Goal: Information Seeking & Learning: Stay updated

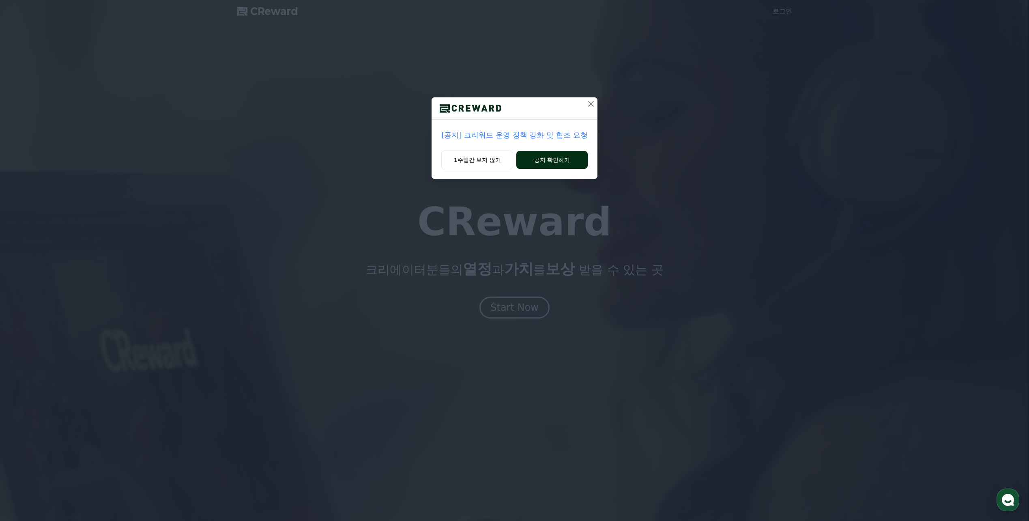
click at [555, 162] on button "공지 확인하기" at bounding box center [551, 160] width 71 height 18
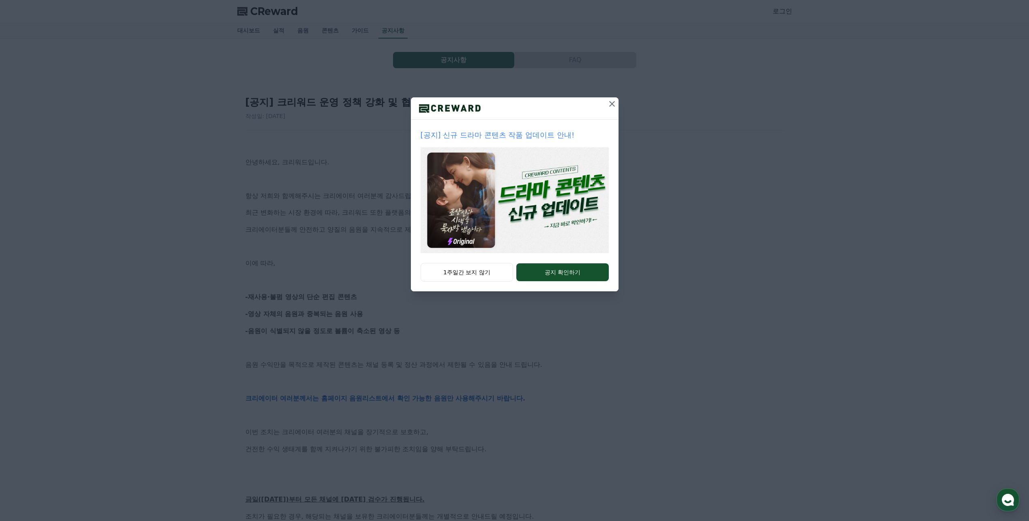
click at [609, 107] on icon at bounding box center [612, 104] width 10 height 10
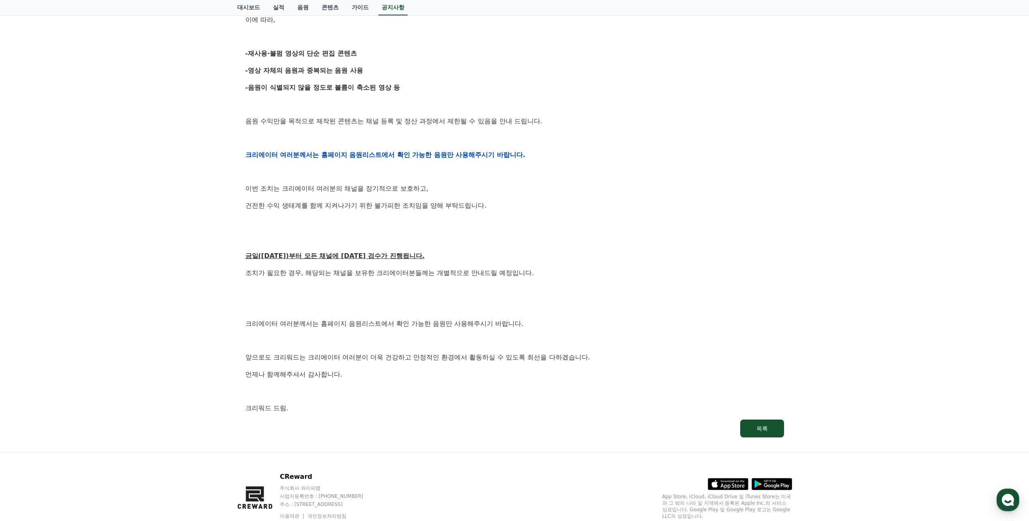
scroll to position [81, 0]
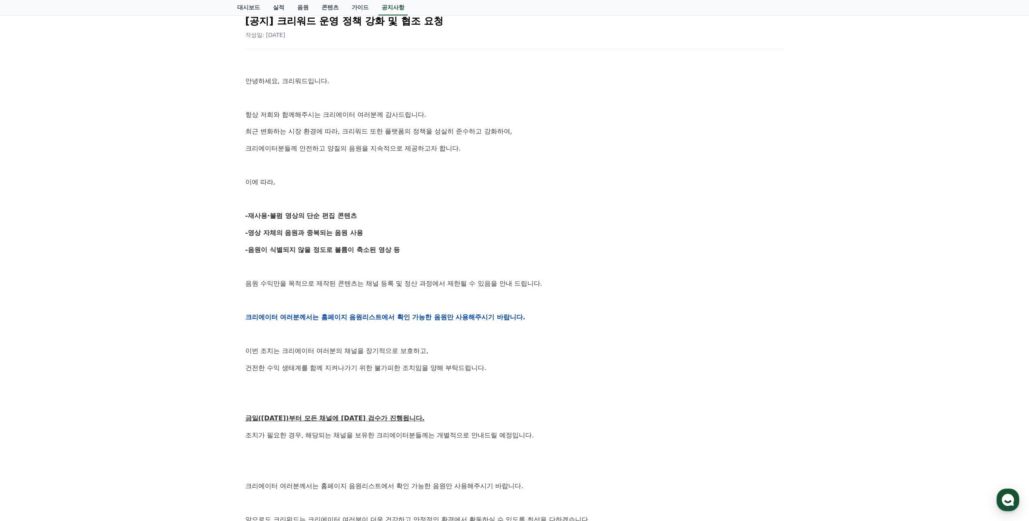
click at [603, 173] on div "안녕하세요, 크리워드입니다. 항상 저희와 함께해주시는 크리에이터 여러분께 감사드립니다. 최근 변화하는 시장 환경에 따라, 크리워드 또한 플랫폼…" at bounding box center [514, 317] width 539 height 516
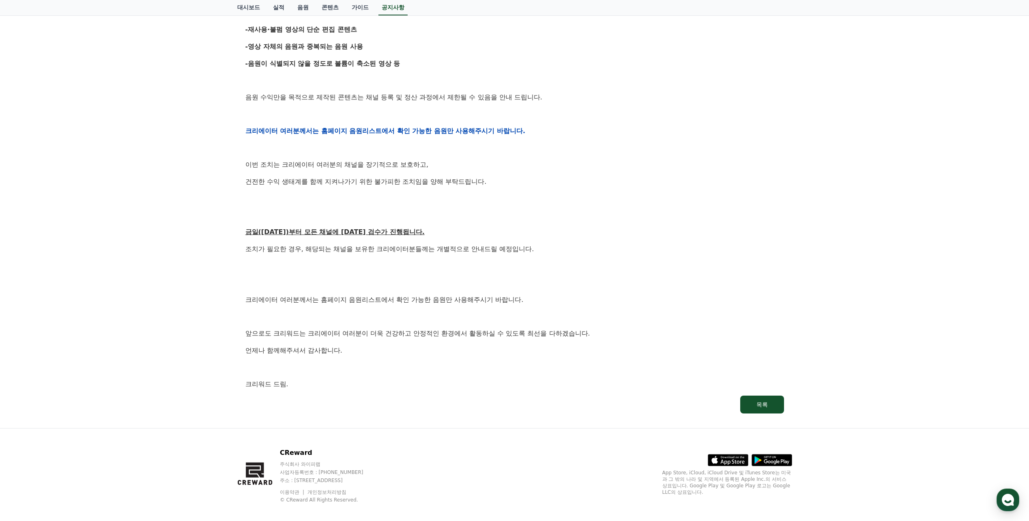
scroll to position [275, 0]
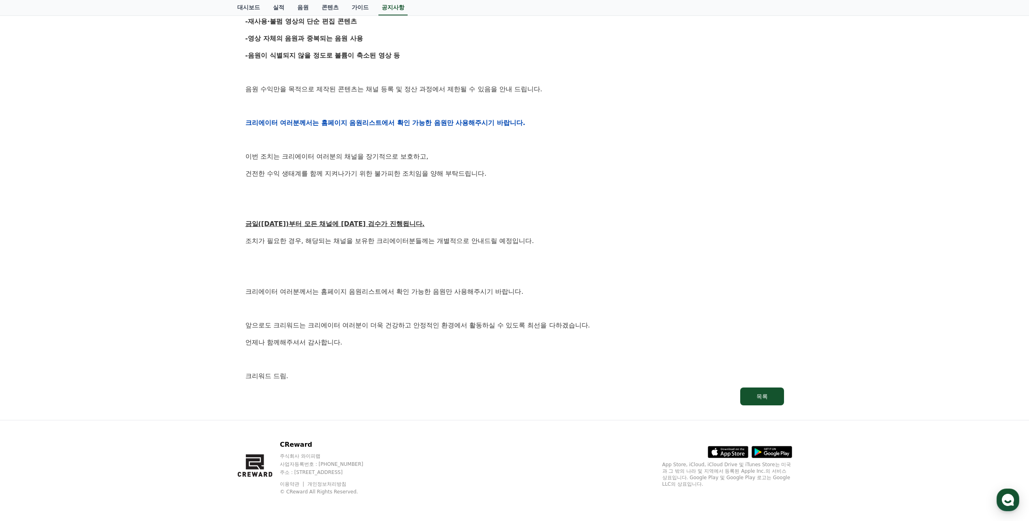
click at [611, 103] on p at bounding box center [514, 106] width 539 height 11
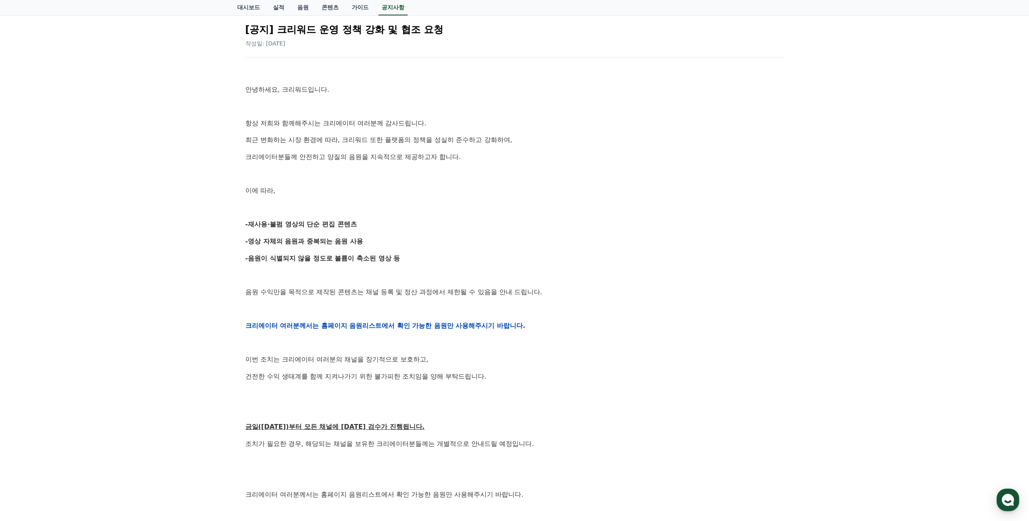
scroll to position [0, 0]
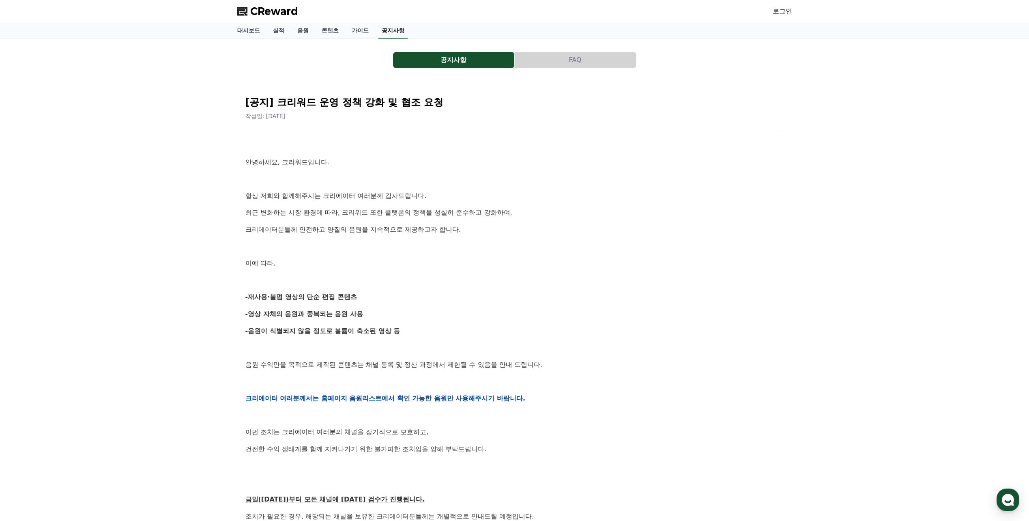
click at [390, 34] on link "공지사항" at bounding box center [392, 30] width 29 height 15
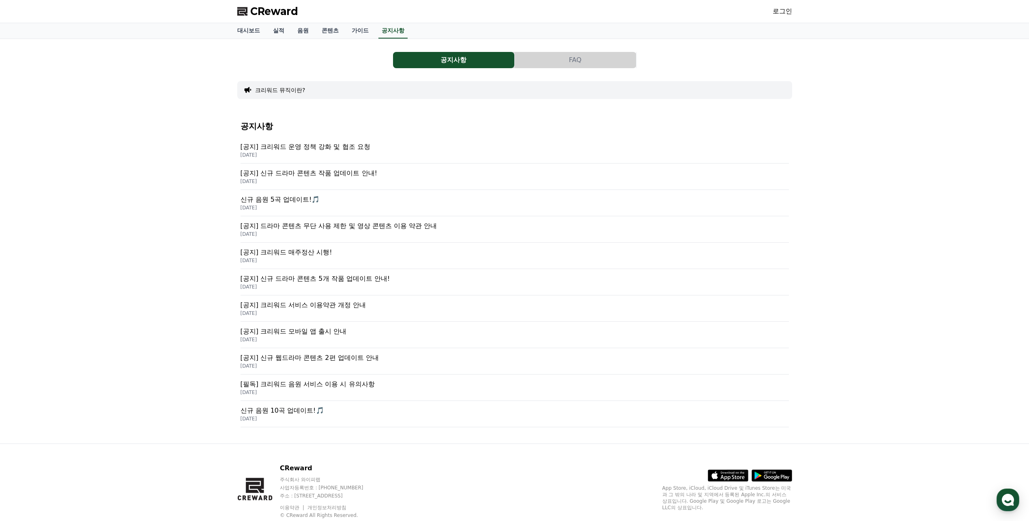
click at [307, 143] on p "[공지] 크리워드 운영 정책 강화 및 협조 요청" at bounding box center [515, 147] width 548 height 10
click at [284, 178] on p "[공지] 신규 드라마 콘텐츠 작품 업데이트 안내!" at bounding box center [515, 173] width 548 height 10
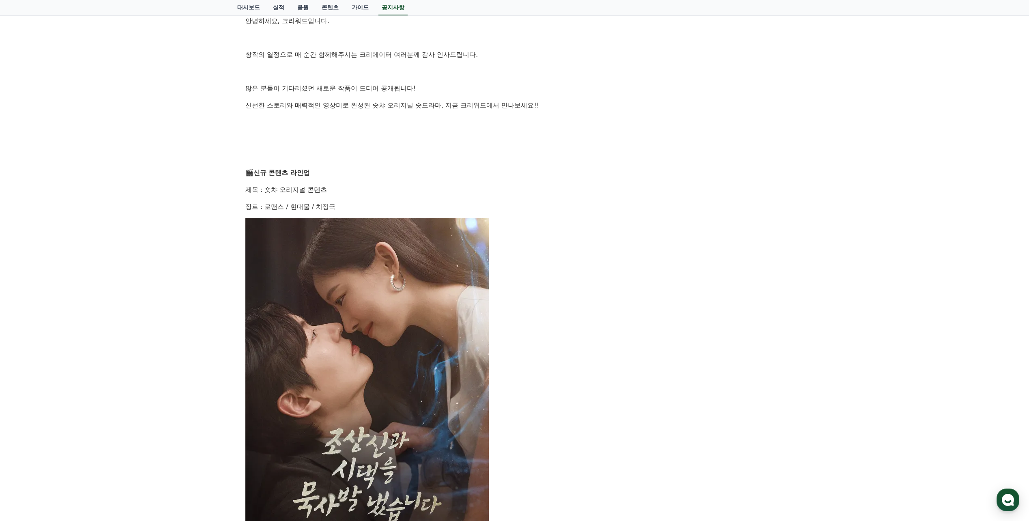
scroll to position [243, 0]
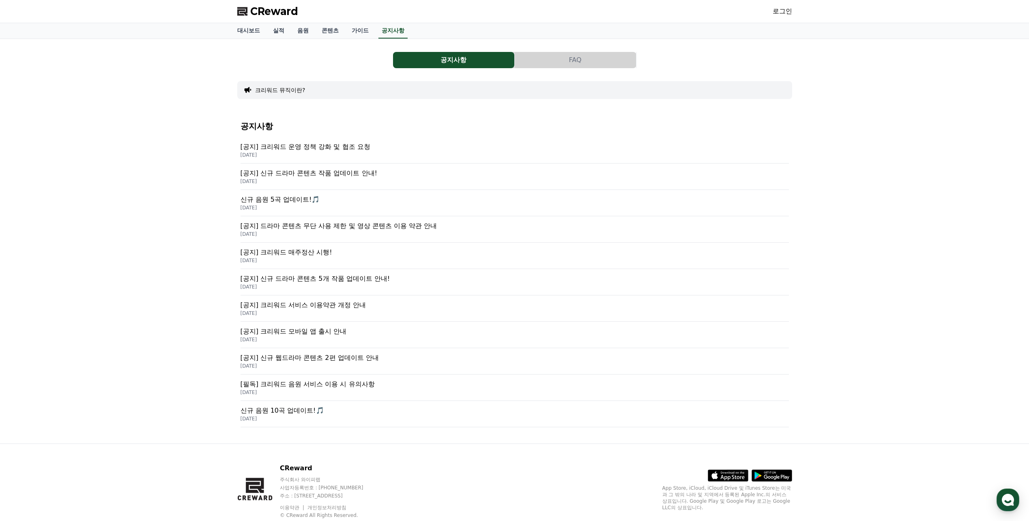
click at [295, 147] on p "[공지] 크리워드 운영 정책 강화 및 협조 요청" at bounding box center [515, 147] width 548 height 10
